Goal: Information Seeking & Learning: Learn about a topic

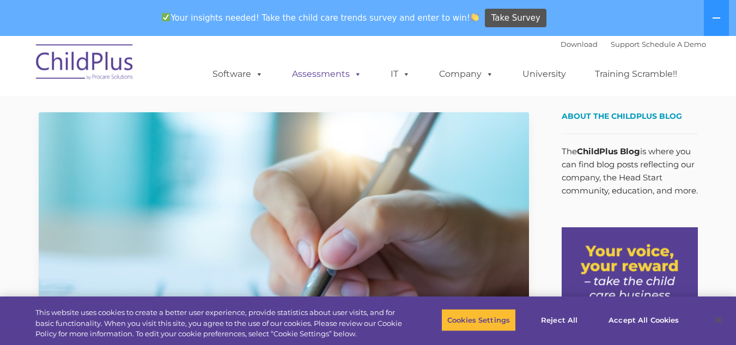
click at [334, 74] on link "Assessments" at bounding box center [327, 74] width 92 height 22
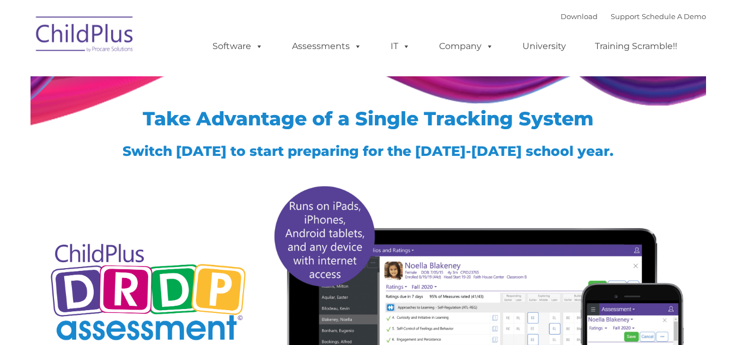
type input ""
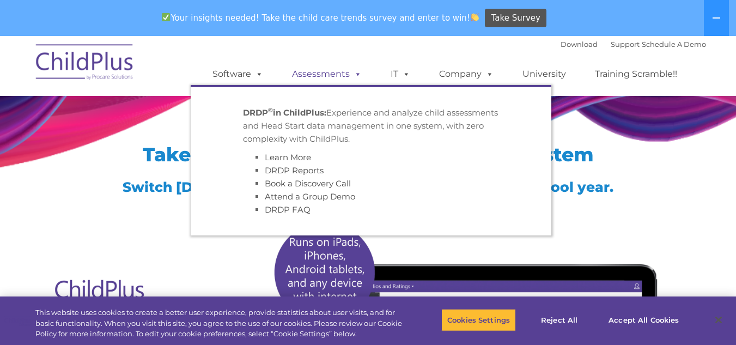
click at [325, 70] on link "Assessments" at bounding box center [327, 74] width 92 height 22
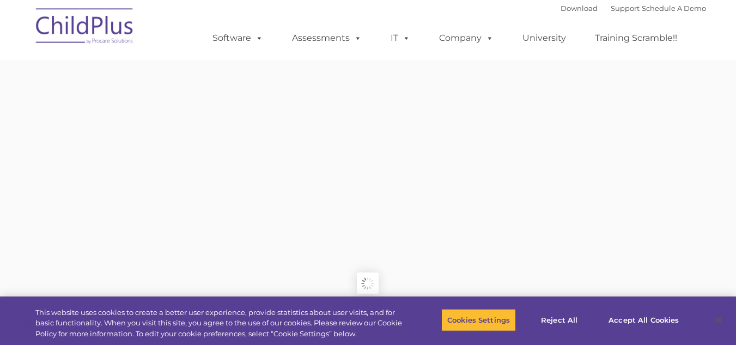
type input ""
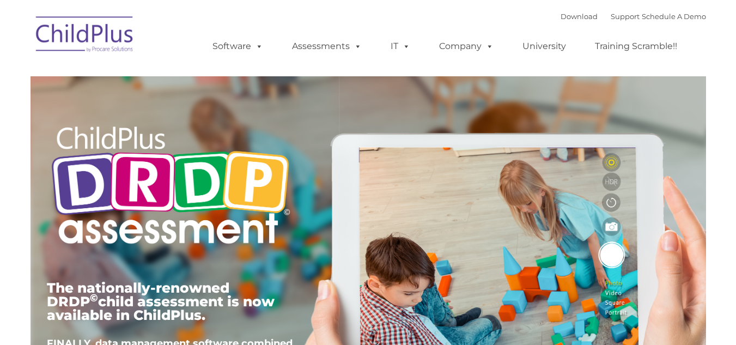
type input ""
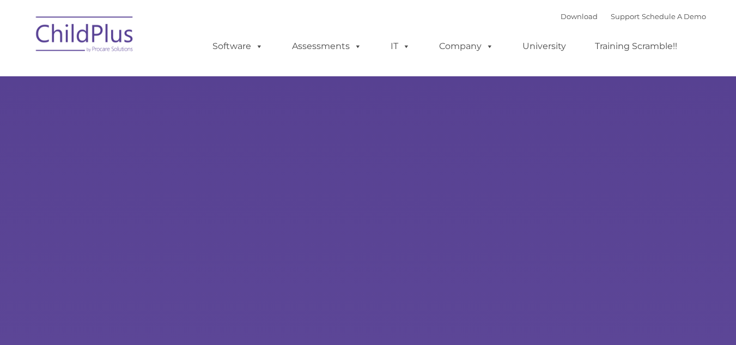
type input ""
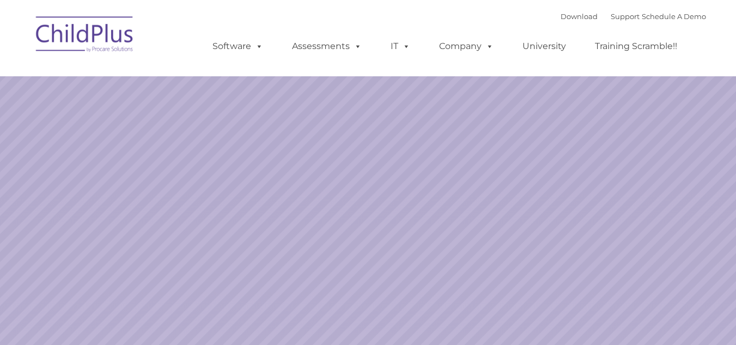
select select "MEDIUM"
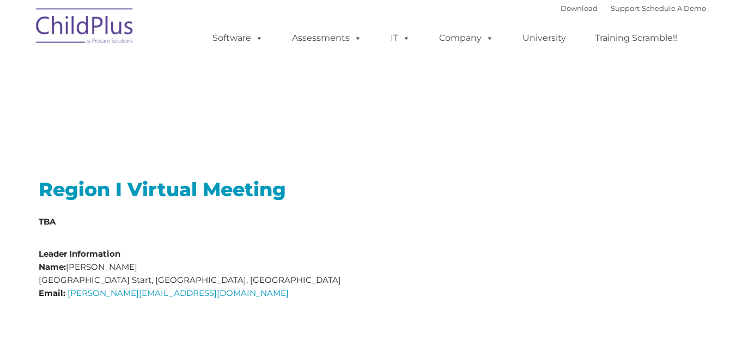
type input ""
